Goal: Task Accomplishment & Management: Complete application form

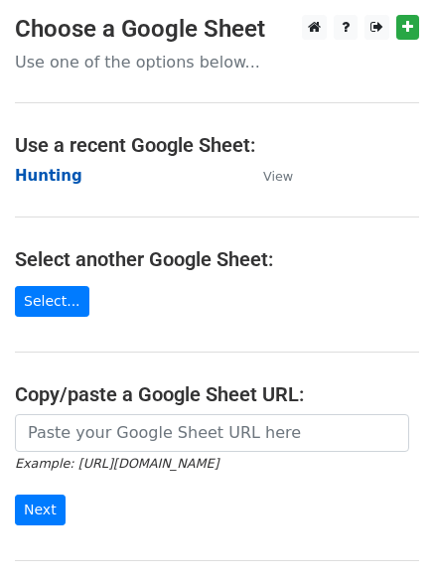
click at [35, 178] on strong "Hunting" at bounding box center [49, 176] width 68 height 18
click at [34, 178] on strong "Hunting" at bounding box center [49, 176] width 68 height 18
click at [147, 214] on main "Choose a Google Sheet Use one of the options below... Use a recent Google Sheet…" at bounding box center [217, 323] width 434 height 617
click at [41, 179] on strong "Hunting" at bounding box center [49, 176] width 68 height 18
click at [190, 250] on h4 "Select another Google Sheet:" at bounding box center [217, 259] width 404 height 24
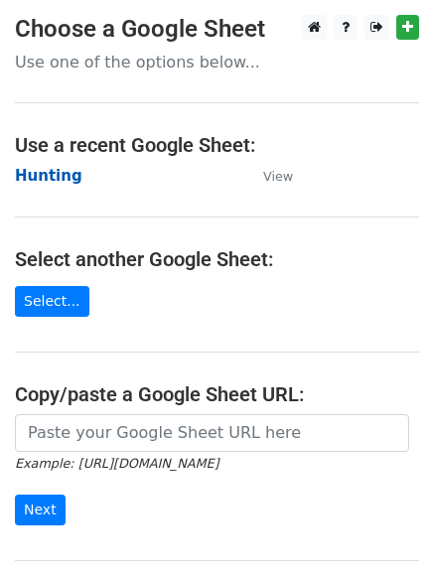
click at [50, 179] on strong "Hunting" at bounding box center [49, 176] width 68 height 18
click at [54, 179] on strong "Hunting" at bounding box center [49, 176] width 68 height 18
click at [43, 172] on strong "Hunting" at bounding box center [49, 176] width 68 height 18
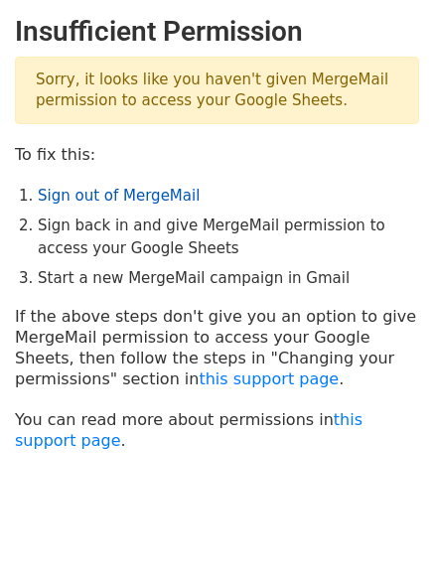
click at [88, 201] on link "Sign out of MergeMail" at bounding box center [119, 196] width 162 height 18
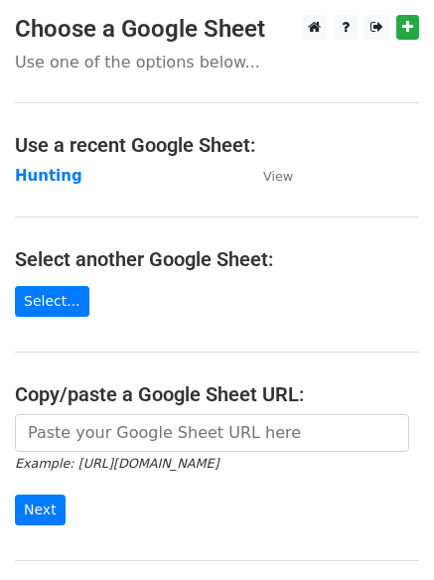
click at [207, 142] on h4 "Use a recent Google Sheet:" at bounding box center [217, 145] width 404 height 24
click at [177, 115] on main "Choose a Google Sheet Use one of the options below... Use a recent Google Sheet…" at bounding box center [217, 323] width 434 height 617
click at [263, 140] on h4 "Use a recent Google Sheet:" at bounding box center [217, 145] width 404 height 24
click at [55, 180] on strong "Hunting" at bounding box center [49, 176] width 68 height 18
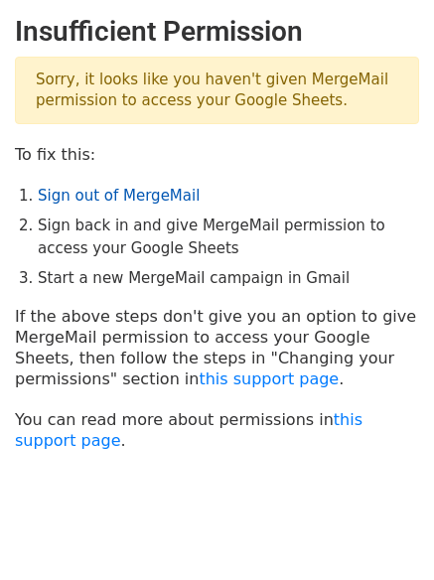
click at [86, 194] on link "Sign out of MergeMail" at bounding box center [119, 196] width 162 height 18
click at [129, 205] on link "Sign out of MergeMail" at bounding box center [119, 196] width 162 height 18
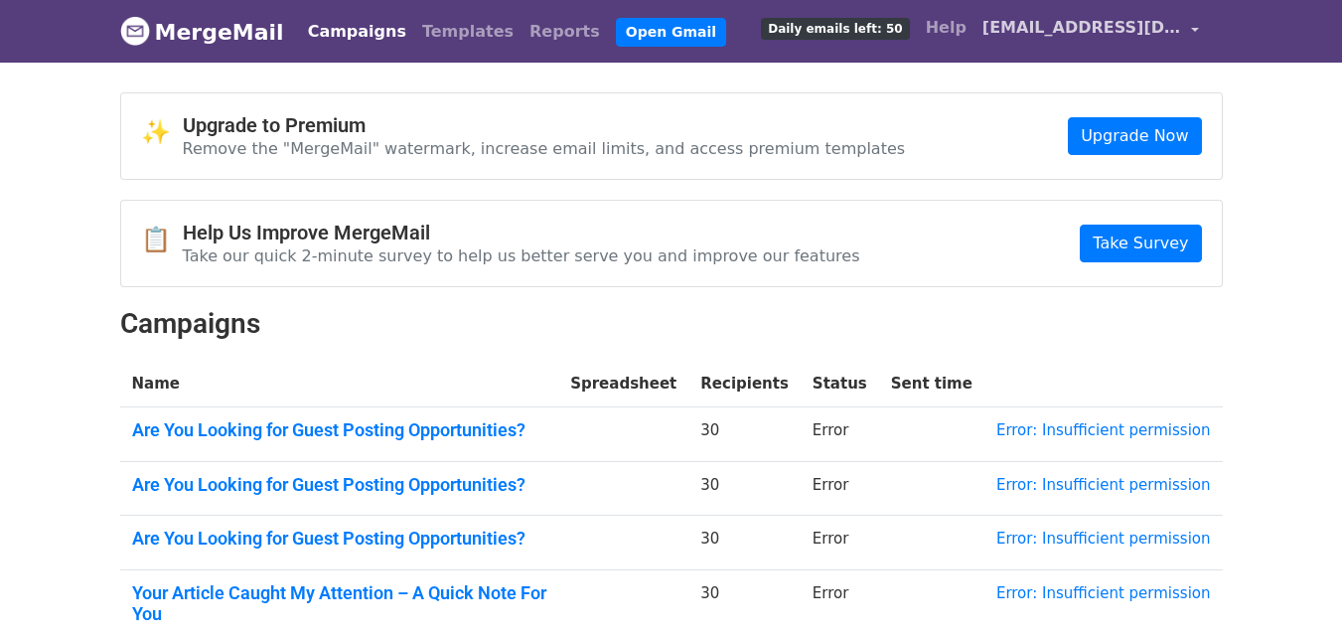
click at [1202, 29] on link "[EMAIL_ADDRESS][DOMAIN_NAME]" at bounding box center [1090, 31] width 232 height 47
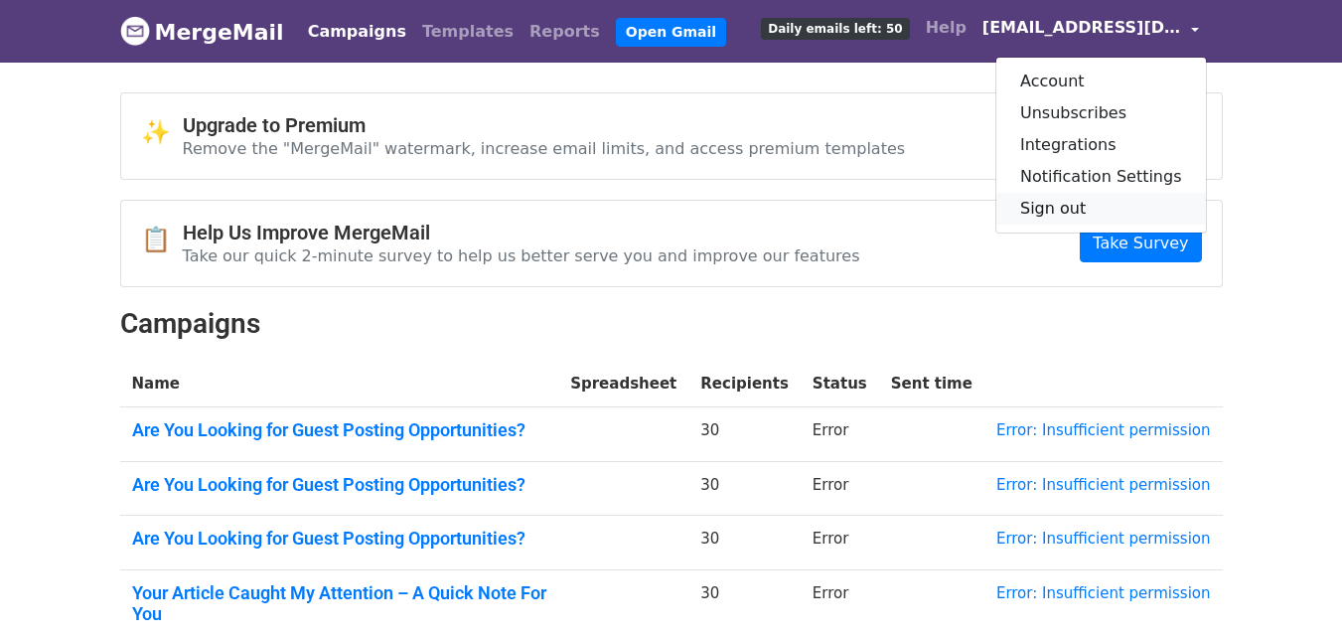
click at [1068, 203] on link "Sign out" at bounding box center [1101, 209] width 210 height 32
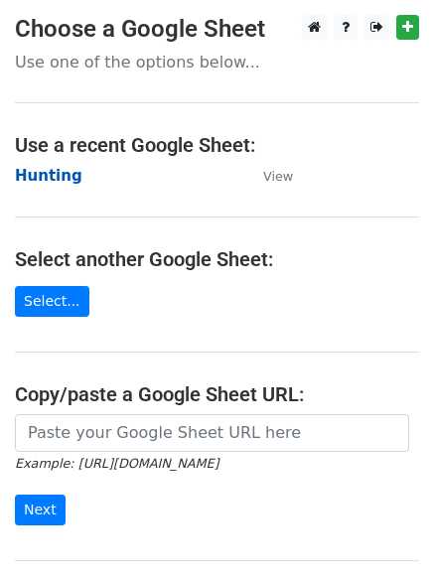
click at [39, 173] on strong "Hunting" at bounding box center [49, 176] width 68 height 18
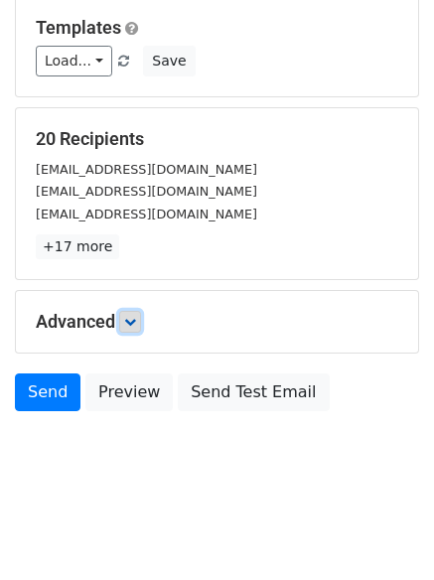
click at [130, 327] on icon at bounding box center [130, 322] width 12 height 12
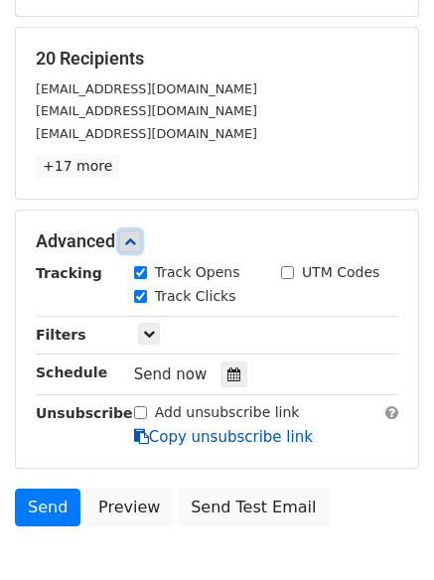
scroll to position [386, 0]
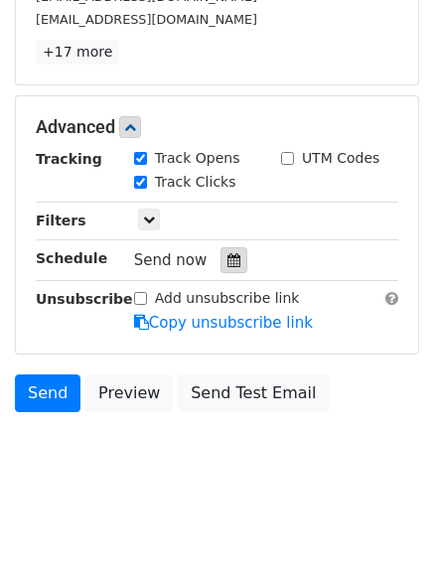
click at [229, 260] on icon at bounding box center [233, 260] width 13 height 14
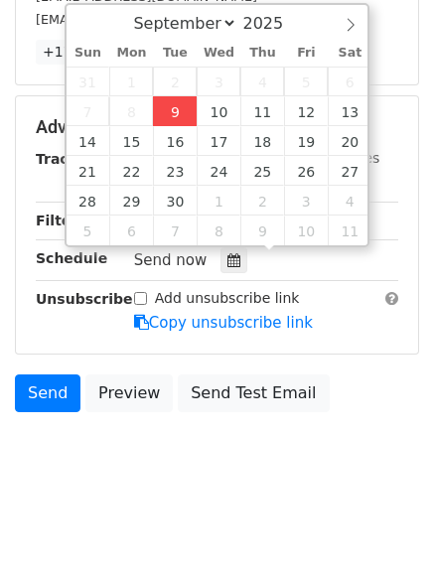
type input "2025-09-09 12:00"
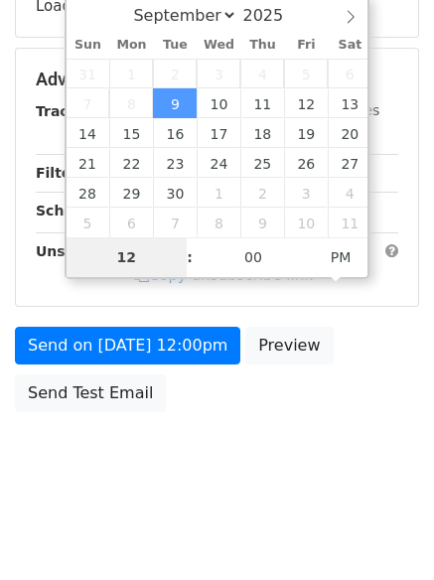
type input "4"
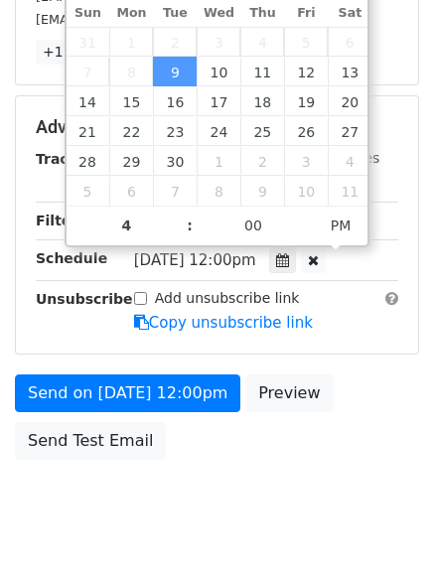
type input "2025-09-09 16:00"
click at [194, 514] on body "New Campaign Daily emails left: 50 Google Sheet: Hunting Variables Copy/paste..…" at bounding box center [217, 89] width 434 height 921
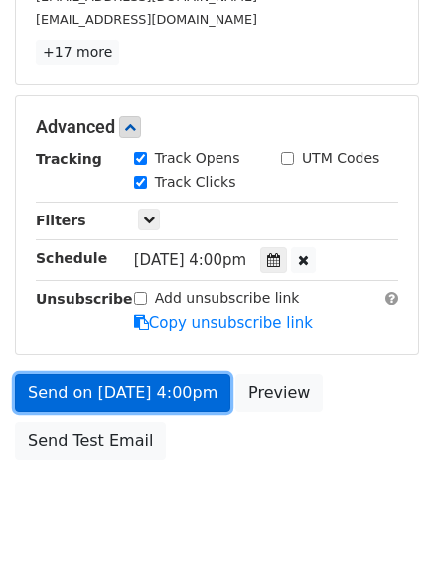
click at [111, 393] on link "Send on Sep 9 at 4:00pm" at bounding box center [123, 393] width 216 height 38
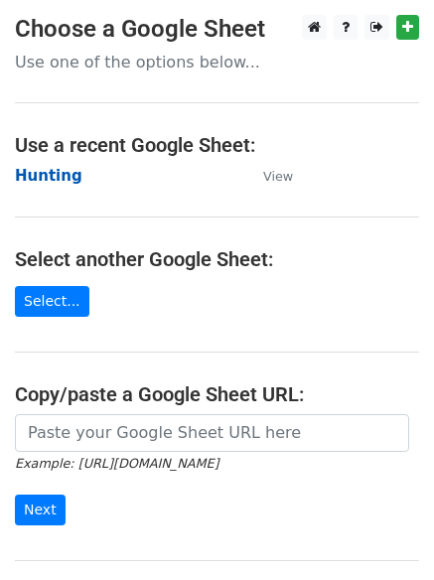
click at [68, 180] on strong "Hunting" at bounding box center [49, 176] width 68 height 18
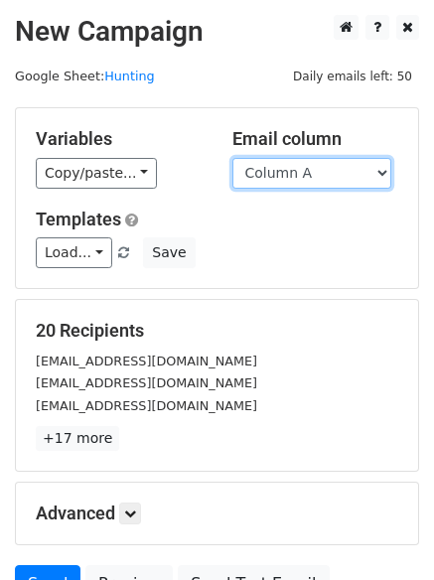
click at [266, 173] on select "Column A Column B Column C Column D Column E" at bounding box center [311, 173] width 159 height 31
select select "Column B"
click at [232, 158] on select "Column A Column B Column C Column D Column E" at bounding box center [311, 173] width 159 height 31
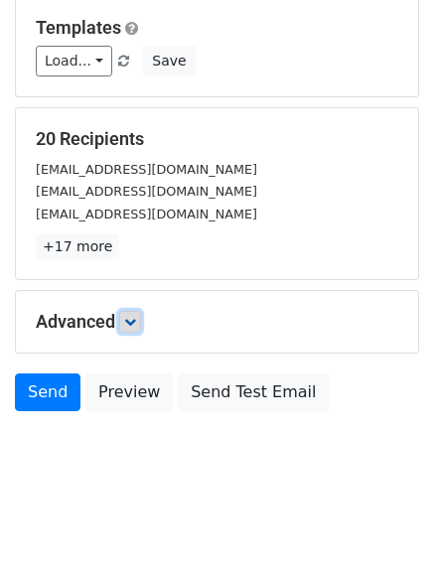
click at [138, 331] on link at bounding box center [130, 322] width 22 height 22
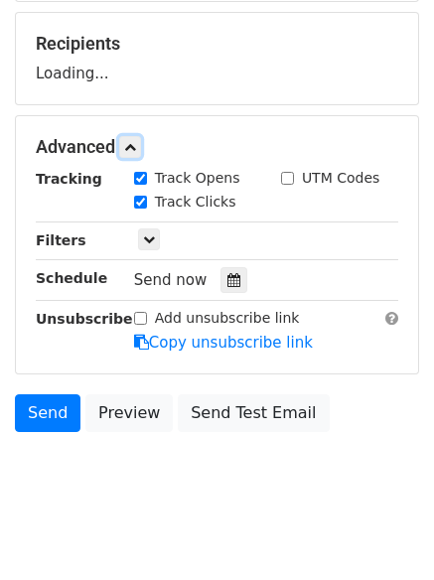
scroll to position [305, 0]
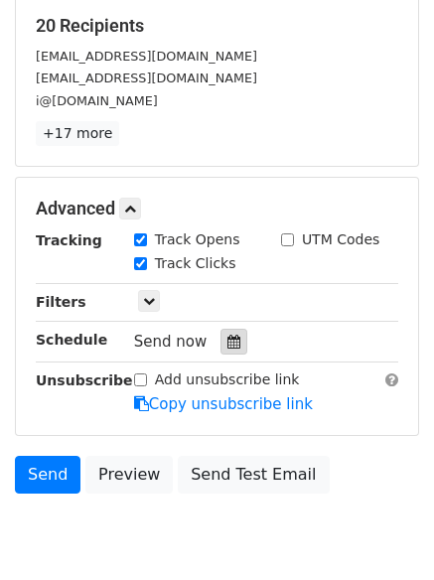
click at [227, 341] on icon at bounding box center [233, 342] width 13 height 14
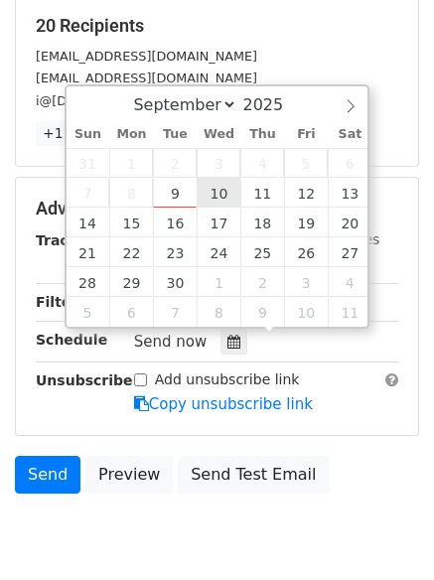
type input "2025-09-10 12:00"
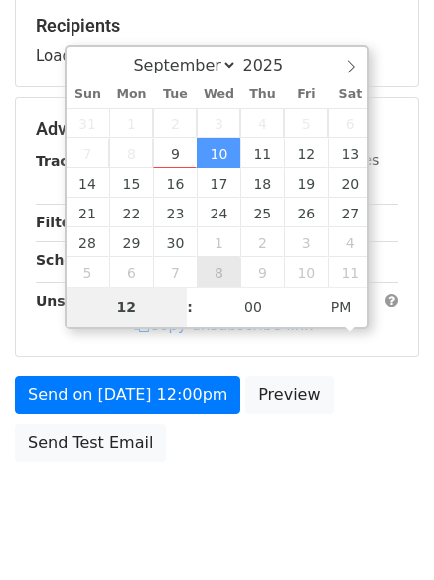
type input "5"
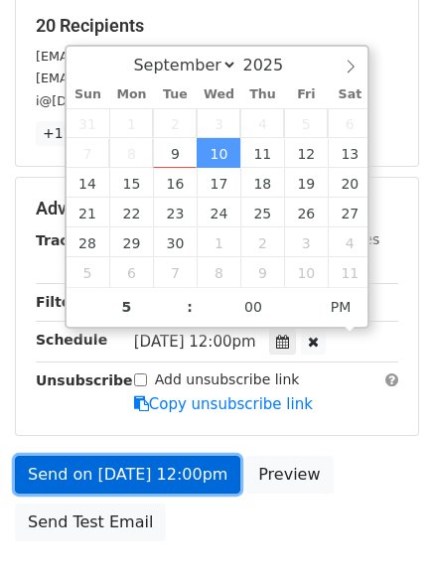
type input "2025-09-10 17:00"
click at [176, 477] on link "Send on Sep 10 at 12:00pm" at bounding box center [127, 475] width 225 height 38
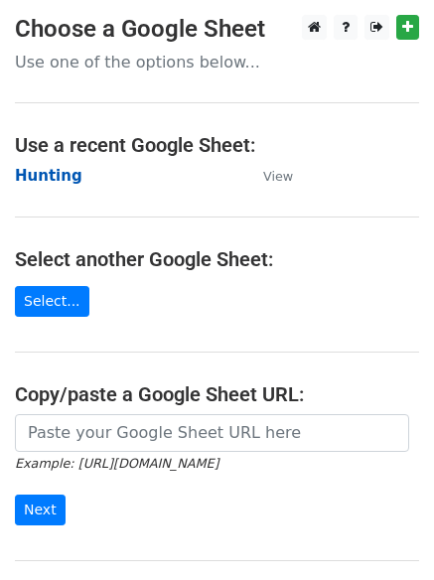
click at [50, 178] on strong "Hunting" at bounding box center [49, 176] width 68 height 18
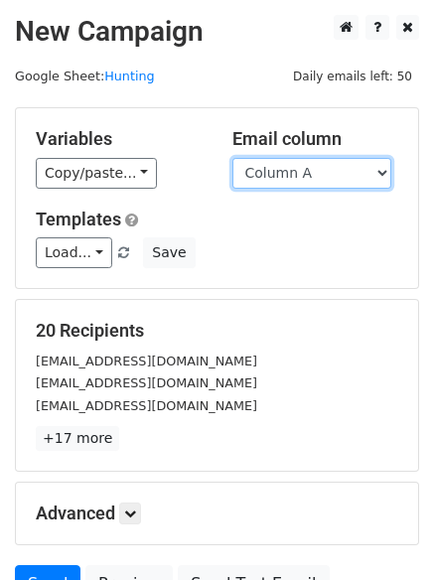
click at [332, 180] on select "Column A Column B Column C Column D Column E" at bounding box center [311, 173] width 159 height 31
select select "Column C"
click at [232, 158] on select "Column A Column B Column C Column D Column E" at bounding box center [311, 173] width 159 height 31
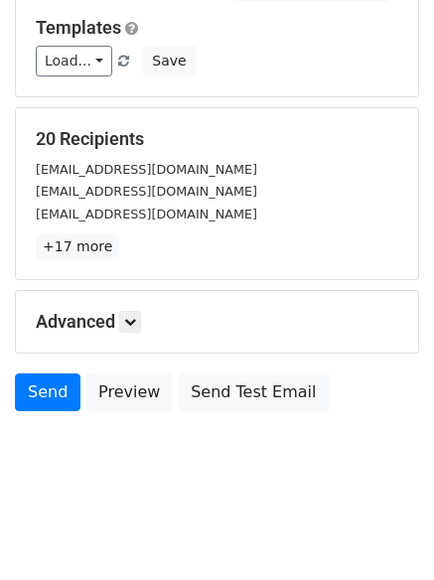
scroll to position [112, 0]
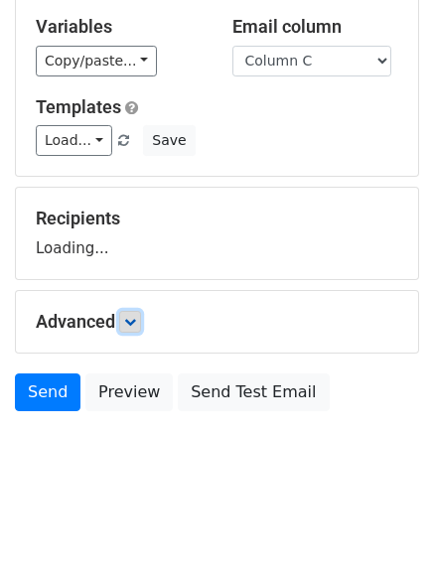
click at [135, 323] on icon at bounding box center [130, 322] width 12 height 12
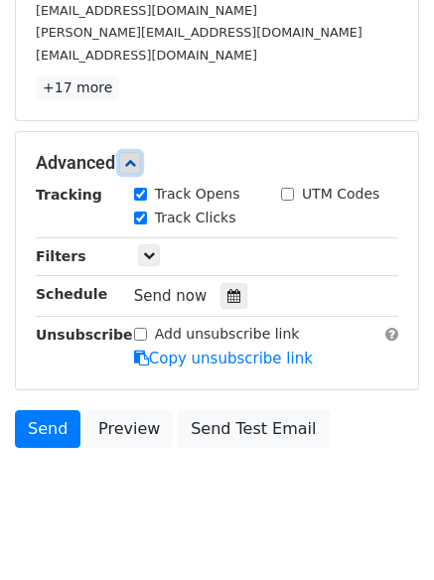
scroll to position [386, 0]
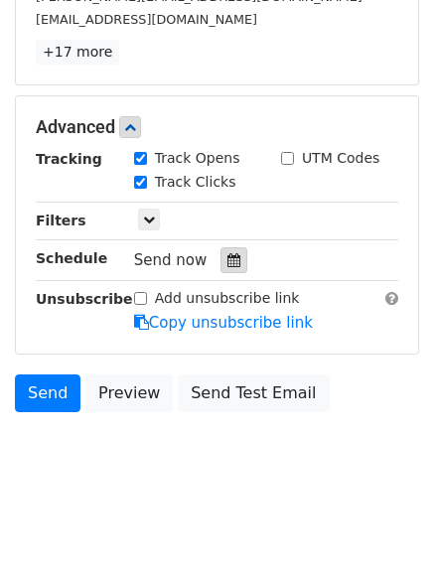
click at [227, 265] on icon at bounding box center [233, 260] width 13 height 14
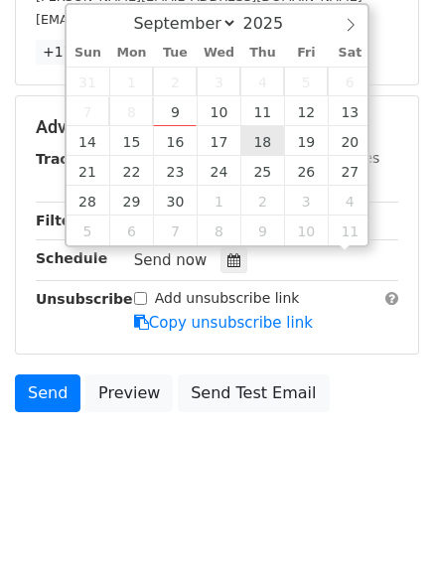
scroll to position [1, 0]
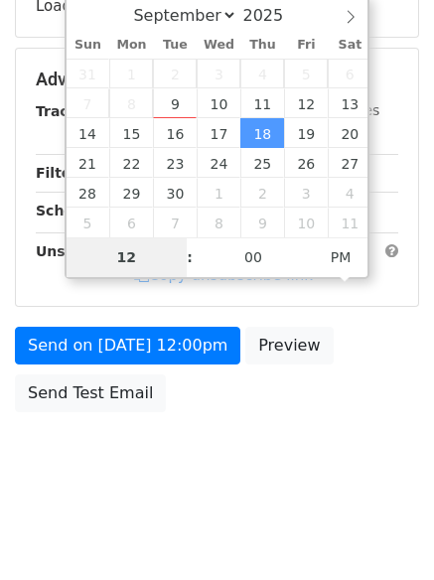
click at [254, 74] on span "4" at bounding box center [262, 74] width 44 height 30
type input "2025-09-11 12:00"
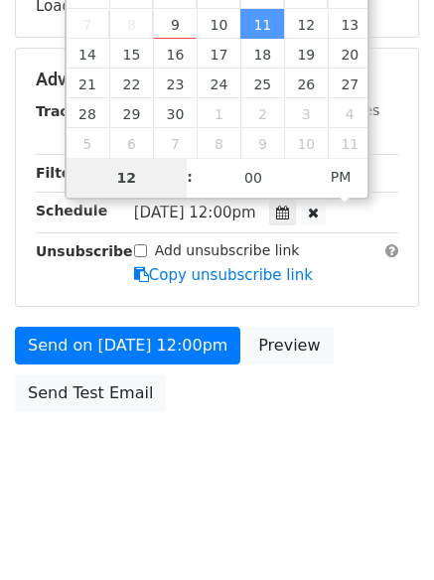
type input "6"
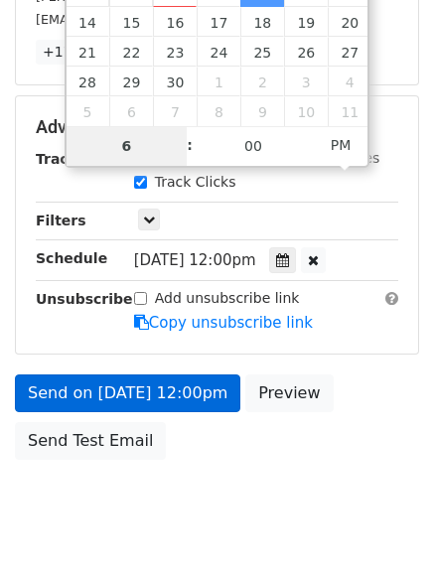
scroll to position [434, 0]
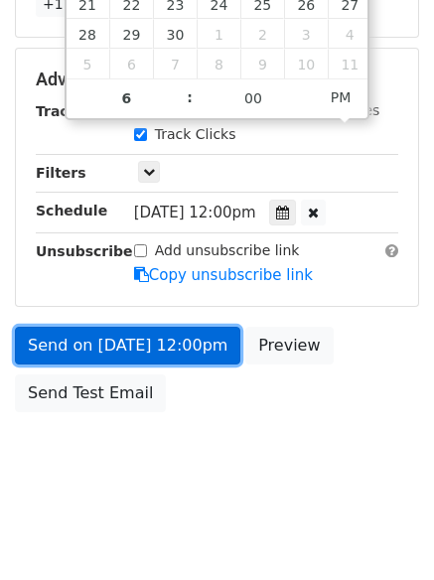
type input "2025-09-11 18:00"
click at [153, 353] on link "Send on Sep 11 at 12:00pm" at bounding box center [127, 346] width 225 height 38
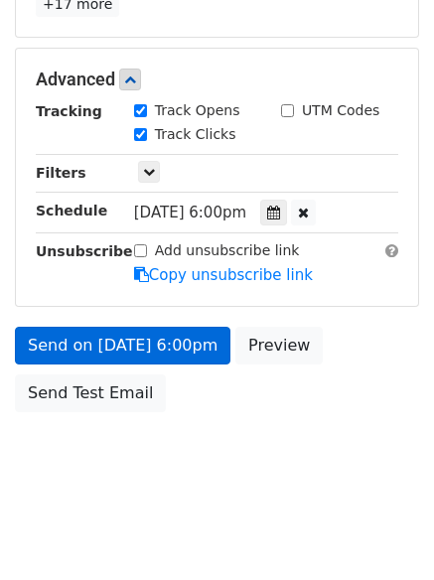
scroll to position [355, 0]
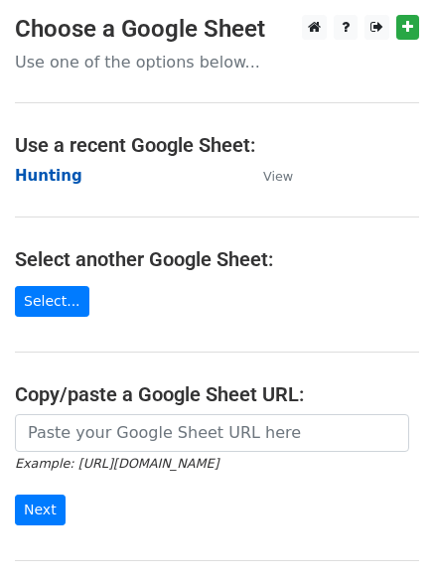
click at [63, 168] on strong "Hunting" at bounding box center [49, 176] width 68 height 18
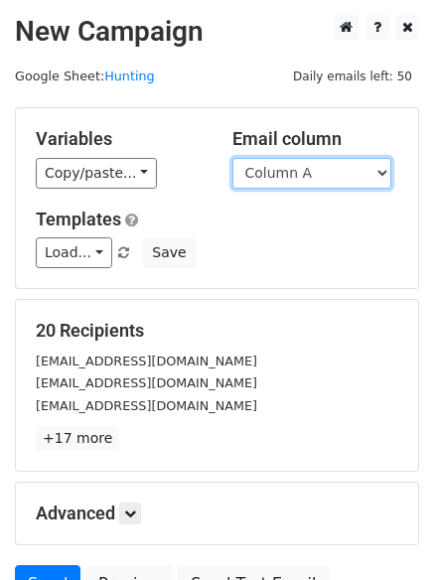
click at [276, 175] on select "Column A Column B Column C Column D Column E" at bounding box center [311, 173] width 159 height 31
select select "Column D"
click at [232, 158] on select "Column A Column B Column C Column D Column E" at bounding box center [311, 173] width 159 height 31
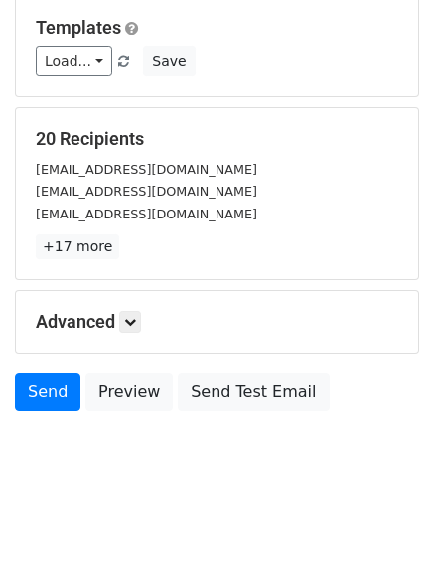
click at [148, 323] on h5 "Advanced" at bounding box center [217, 322] width 362 height 22
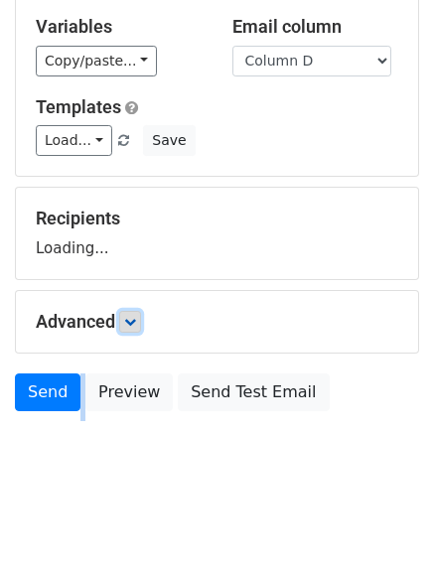
click at [136, 321] on icon at bounding box center [130, 322] width 12 height 12
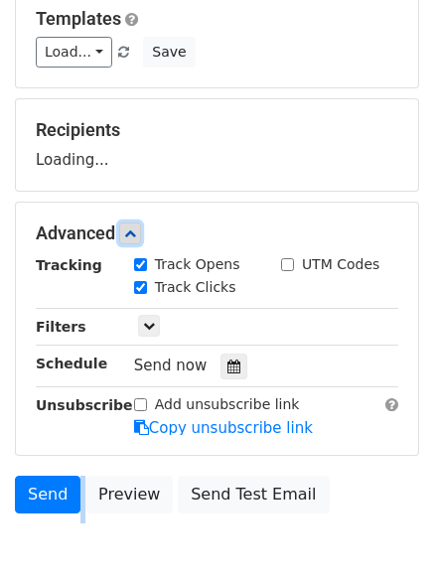
scroll to position [307, 0]
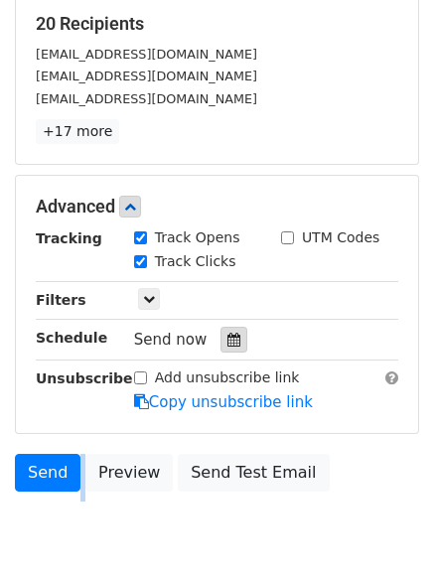
drag, startPoint x: 225, startPoint y: 333, endPoint x: 240, endPoint y: 324, distance: 17.4
click at [227, 334] on icon at bounding box center [233, 340] width 13 height 14
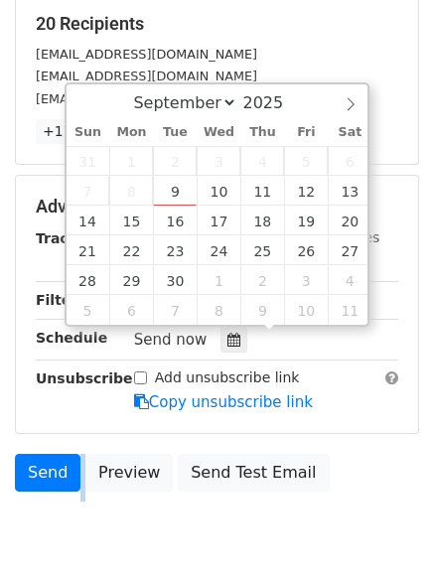
click at [303, 174] on span "5" at bounding box center [306, 161] width 44 height 30
type input "[DATE] 12:00"
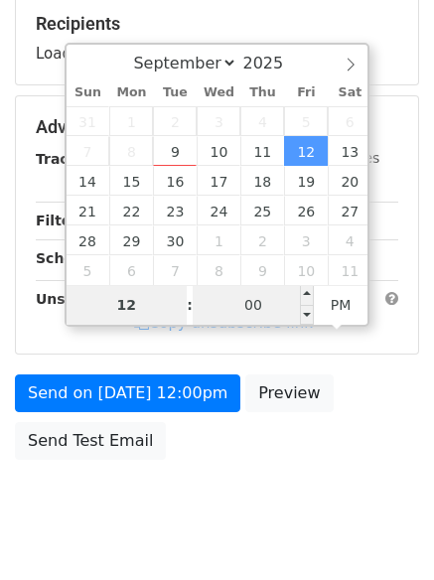
type input "7"
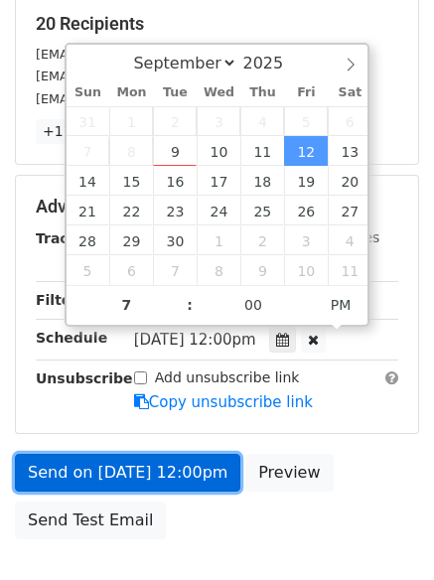
type input "[DATE] 19:00"
click at [136, 462] on link "Send on [DATE] 12:00pm" at bounding box center [127, 473] width 225 height 38
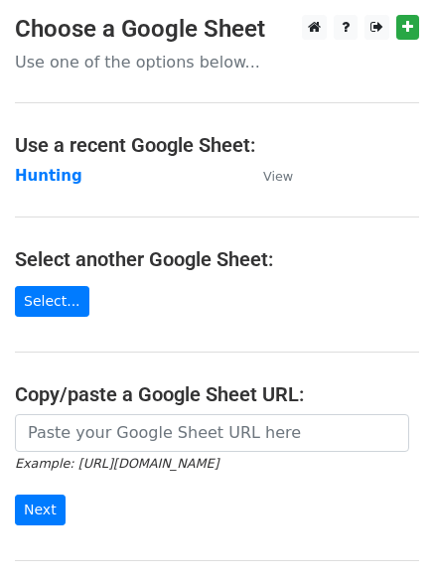
click at [38, 149] on h4 "Use a recent Google Sheet:" at bounding box center [217, 145] width 404 height 24
click at [35, 173] on strong "Hunting" at bounding box center [49, 176] width 68 height 18
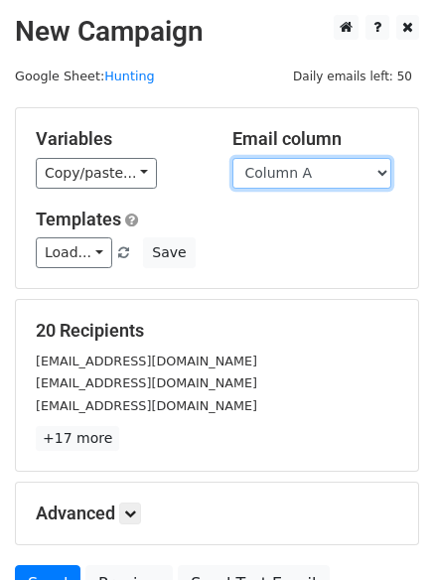
click at [322, 170] on select "Column A Column B Column C Column D Column E" at bounding box center [311, 173] width 159 height 31
select select "Column E"
click at [232, 158] on select "Column A Column B Column C Column D Column E" at bounding box center [311, 173] width 159 height 31
click at [326, 307] on div "20 Recipients hello@saplingpress.com info@abzuncarpentry.com info@aartidesign.c…" at bounding box center [217, 385] width 402 height 171
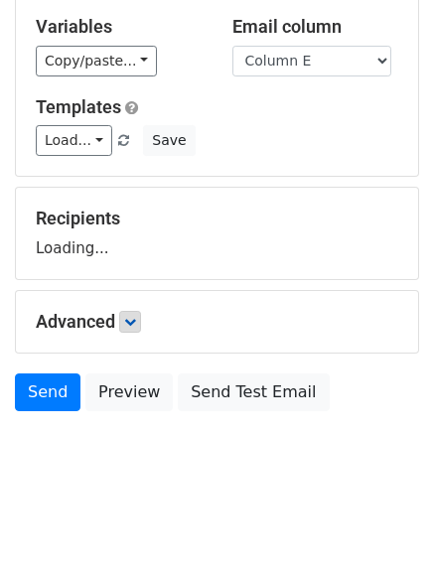
scroll to position [192, 0]
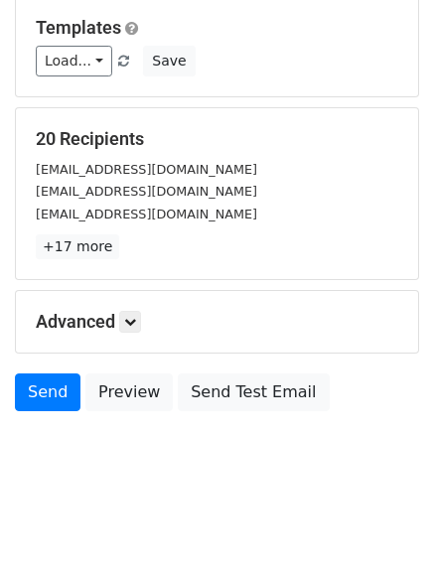
click at [121, 310] on div "Advanced Tracking Track Opens UTM Codes Track Clicks Filters Only include sprea…" at bounding box center [217, 322] width 402 height 62
click at [132, 314] on link at bounding box center [130, 322] width 22 height 22
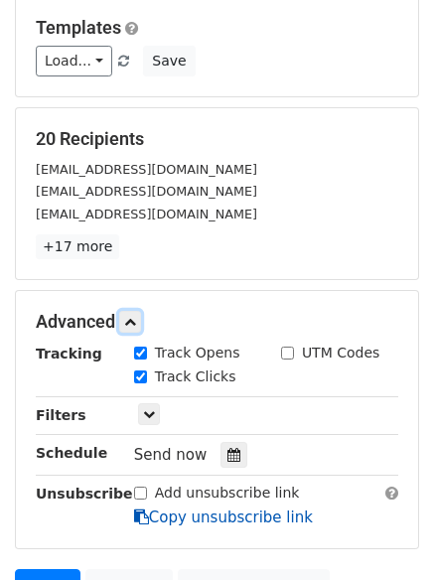
scroll to position [386, 0]
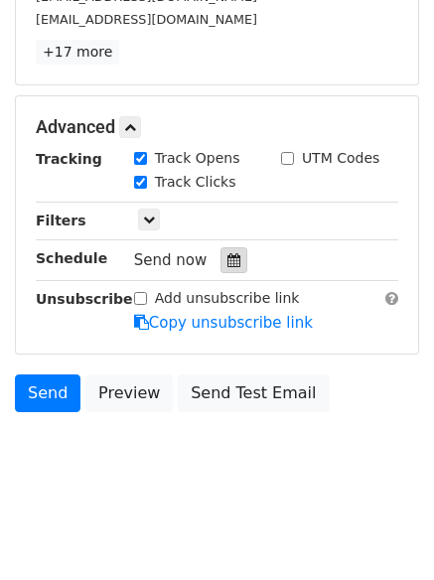
click at [227, 258] on icon at bounding box center [233, 260] width 13 height 14
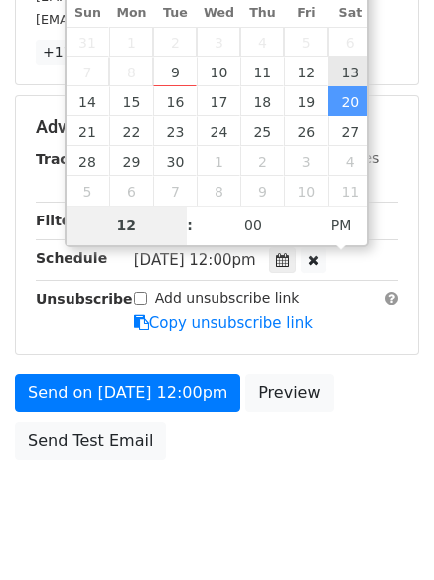
type input "2025-09-13 12:00"
type input "8"
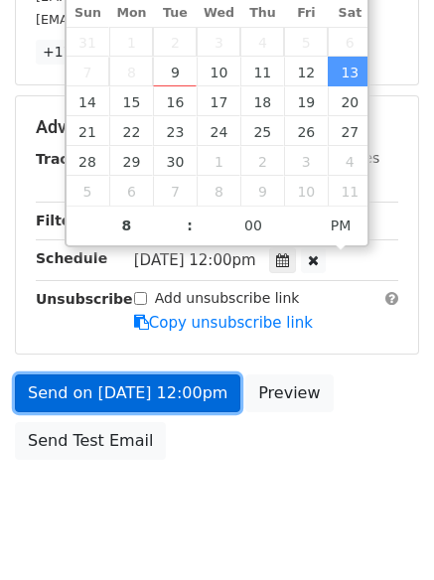
type input "2025-09-13 20:00"
click at [122, 389] on link "Send on Sep 13 at 12:00pm" at bounding box center [127, 393] width 225 height 38
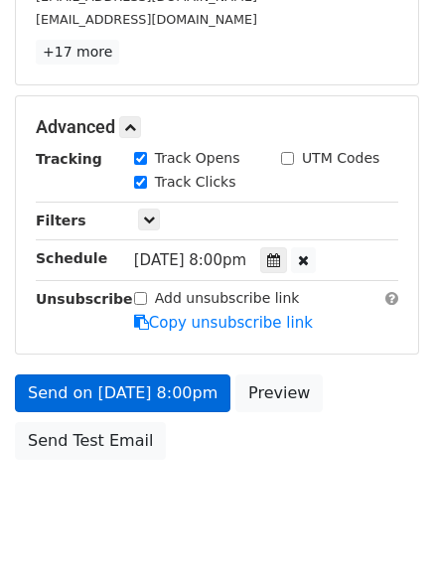
scroll to position [355, 0]
